Goal: Task Accomplishment & Management: Manage account settings

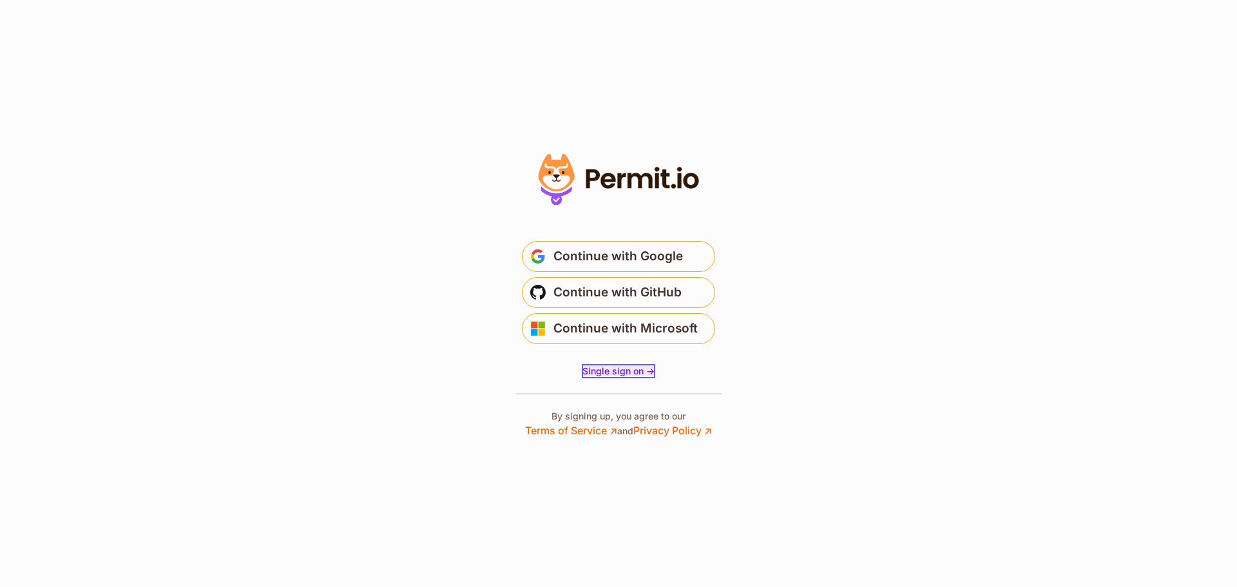
click at [611, 370] on span "Single sign on ->" at bounding box center [618, 370] width 72 height 11
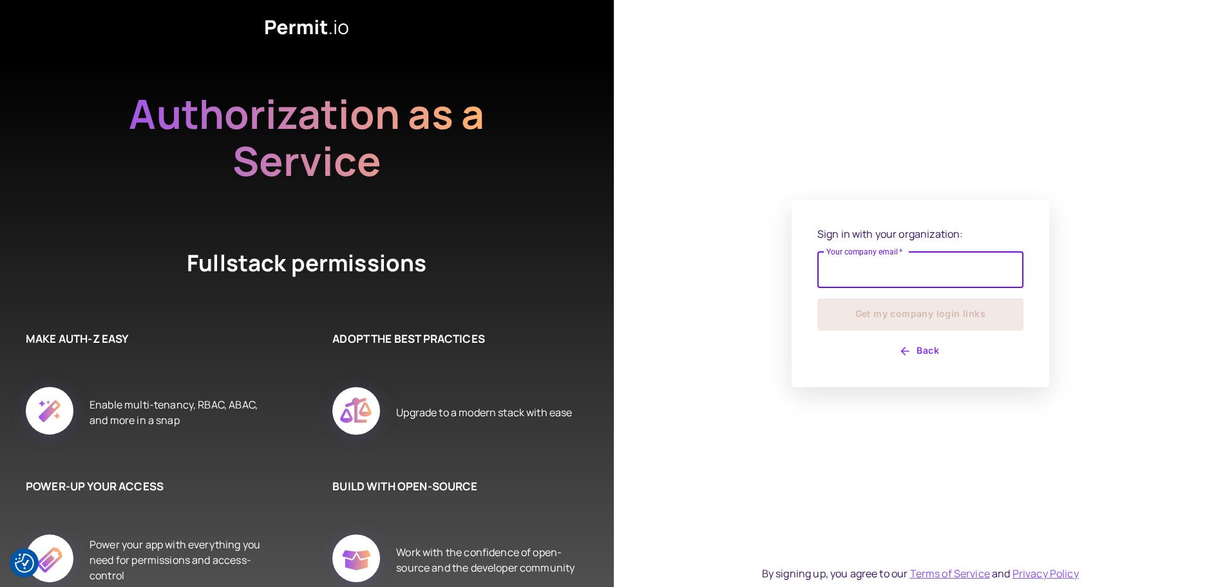
click at [890, 272] on input "Your company email   *" at bounding box center [920, 270] width 206 height 36
type input "**********"
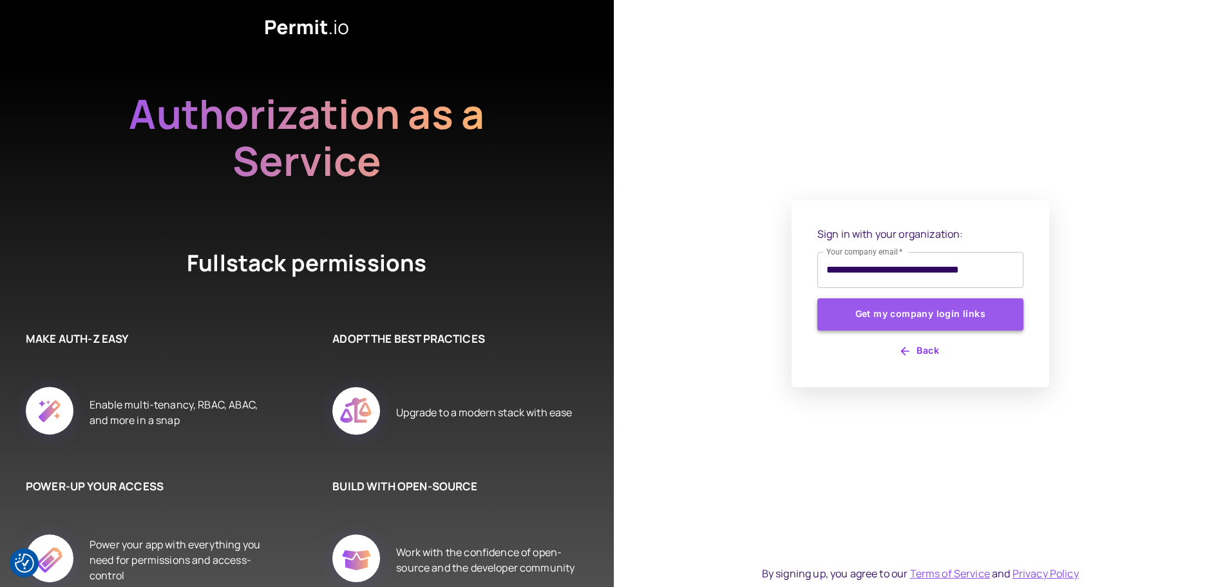
click at [872, 320] on button "Get my company login links" at bounding box center [920, 314] width 206 height 32
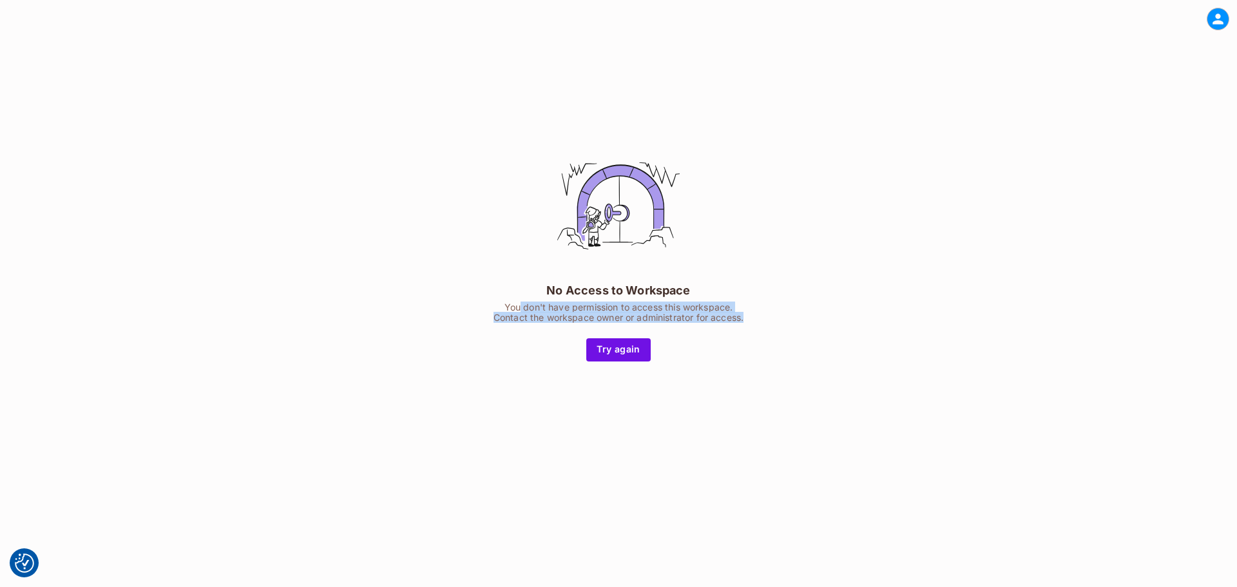
drag, startPoint x: 0, startPoint y: 0, endPoint x: 746, endPoint y: 315, distance: 810.1
click at [746, 315] on div "No Access to Workspace You don't have permission to access this workspace. Cont…" at bounding box center [618, 251] width 322 height 220
drag, startPoint x: 751, startPoint y: 318, endPoint x: 453, endPoint y: 289, distance: 299.5
click at [453, 289] on div "No Access to Workspace You don't have permission to access this workspace. Cont…" at bounding box center [618, 251] width 1237 height 426
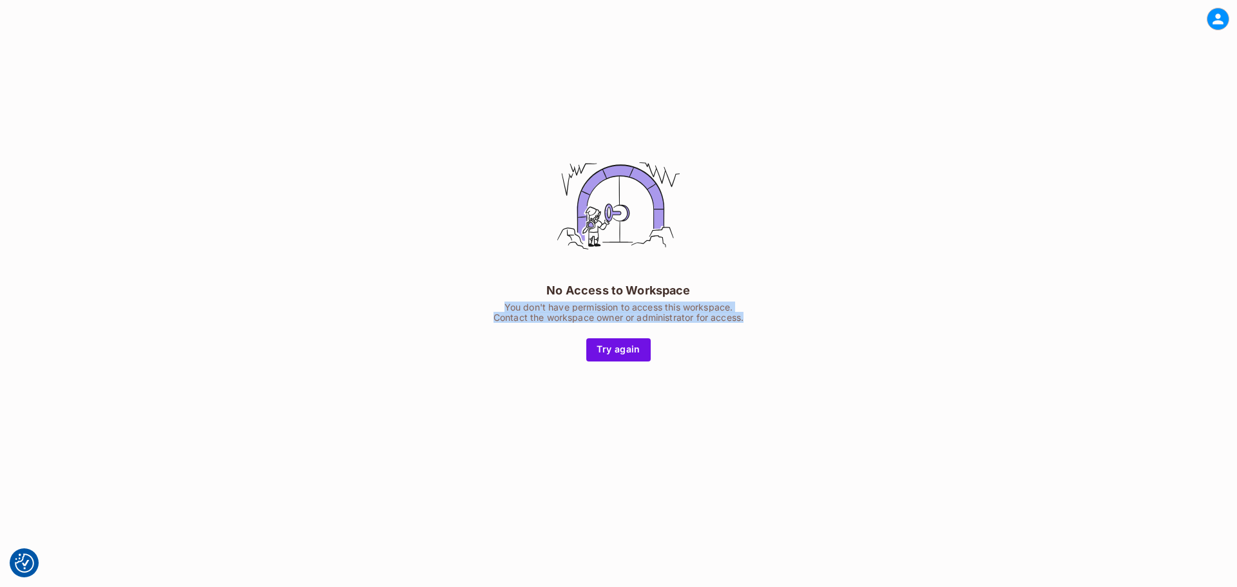
click at [527, 289] on div "No Access to Workspace You don't have permission to access this workspace. Cont…" at bounding box center [618, 251] width 322 height 220
drag, startPoint x: 546, startPoint y: 288, endPoint x: 762, endPoint y: 310, distance: 216.9
click at [762, 310] on div "No Access to Workspace You don't have permission to access this workspace. Cont…" at bounding box center [618, 251] width 322 height 220
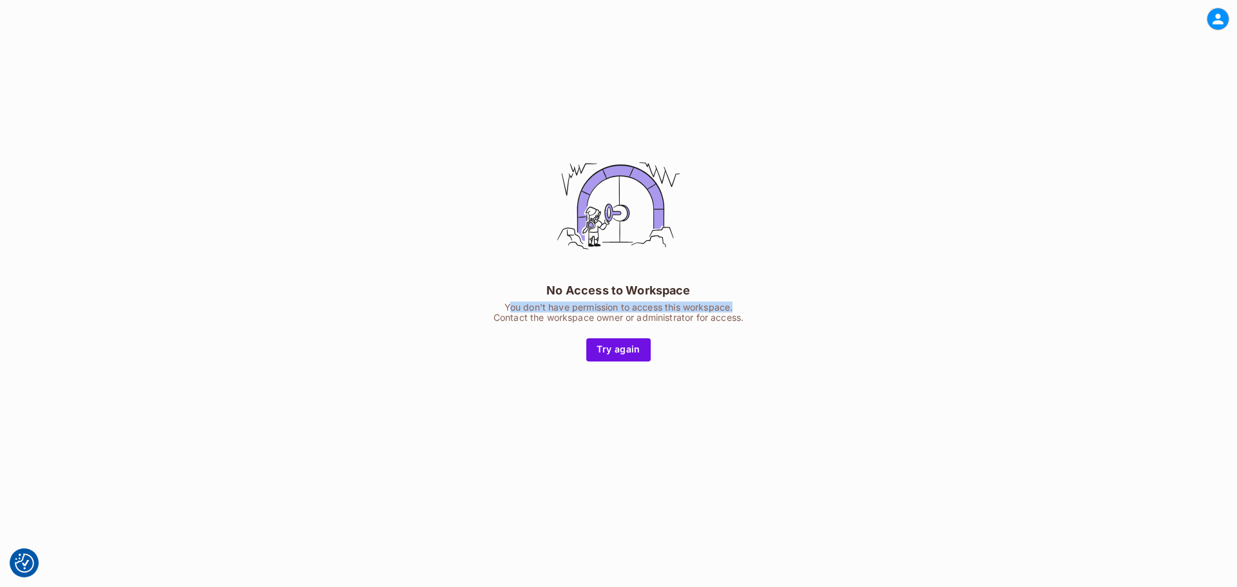
drag, startPoint x: 762, startPoint y: 310, endPoint x: 509, endPoint y: 290, distance: 253.2
click at [509, 290] on div "No Access to Workspace You don't have permission to access this workspace. Cont…" at bounding box center [618, 251] width 322 height 220
click at [638, 302] on div "You don't have permission to access this workspace. Contact the workspace owner…" at bounding box center [618, 312] width 250 height 21
click at [1220, 17] on icon at bounding box center [1217, 19] width 16 height 16
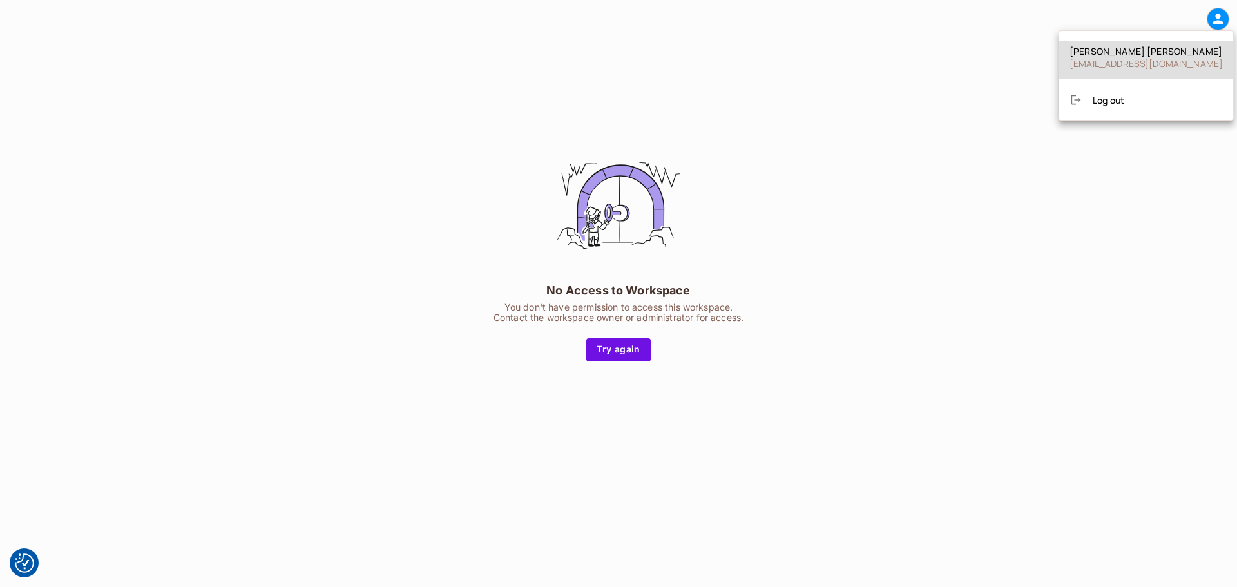
click at [1118, 56] on span "Dominic Haller" at bounding box center [1145, 51] width 153 height 12
click at [1201, 22] on div at bounding box center [618, 19] width 1237 height 38
click at [1215, 15] on icon at bounding box center [1217, 19] width 16 height 16
click at [1104, 106] on li "Log out" at bounding box center [1124, 100] width 174 height 21
